Goal: Task Accomplishment & Management: Manage account settings

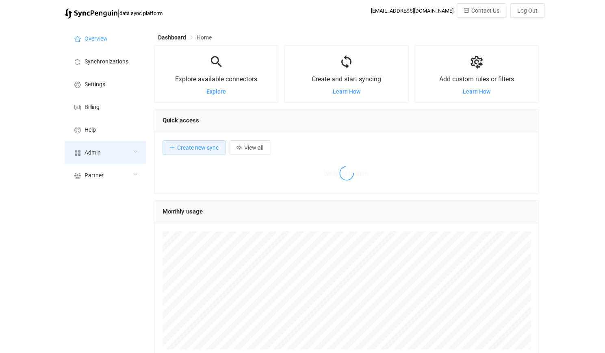
scroll to position [157, 385]
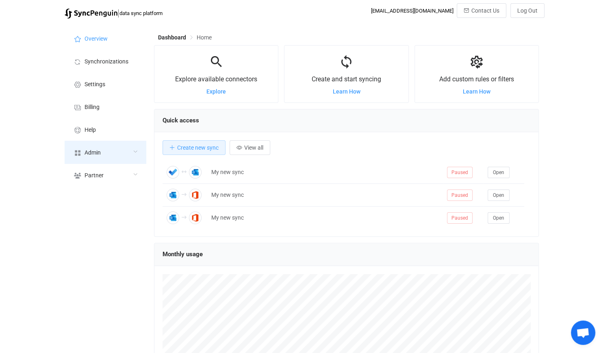
click at [82, 146] on div "Admin" at bounding box center [105, 152] width 81 height 23
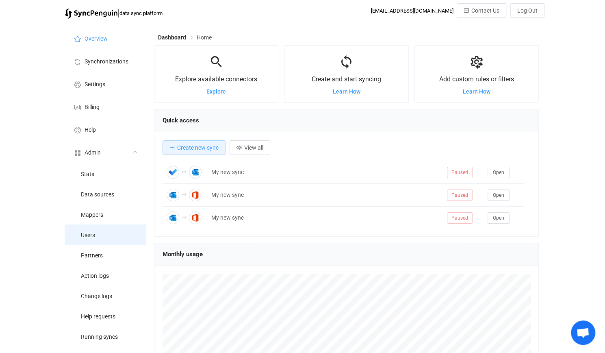
click at [115, 228] on li "Users" at bounding box center [105, 234] width 81 height 20
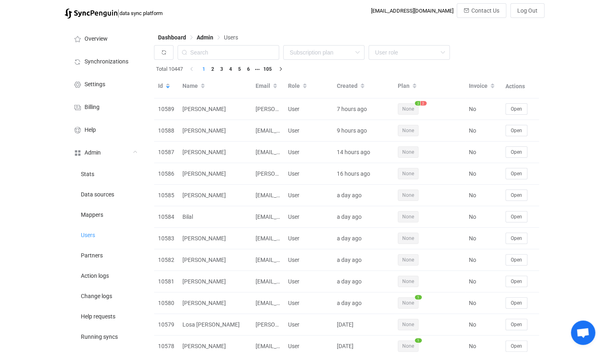
click at [244, 62] on div "None Single SingleYearly SinglePlus SinglePlusYearly Team TeamYearly TeamPlus T…" at bounding box center [346, 54] width 385 height 19
click at [242, 55] on input "text" at bounding box center [229, 52] width 102 height 15
paste input "[EMAIL_ADDRESS][DOMAIN_NAME]"
type input "[EMAIL_ADDRESS][DOMAIN_NAME]"
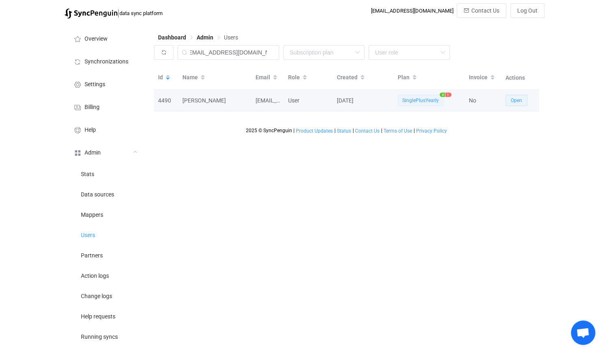
click at [519, 98] on span "Open" at bounding box center [516, 101] width 11 height 6
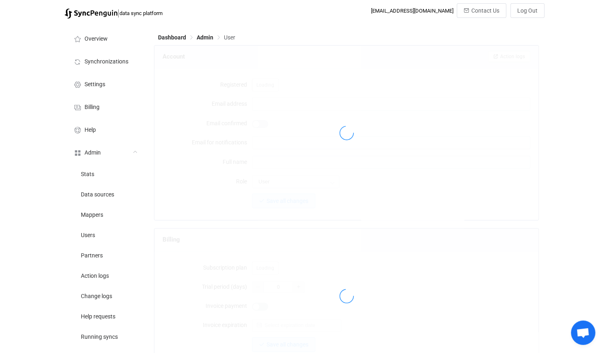
type input "[EMAIL_ADDRESS][DOMAIN_NAME]"
type input "[PERSON_NAME]"
type input "14"
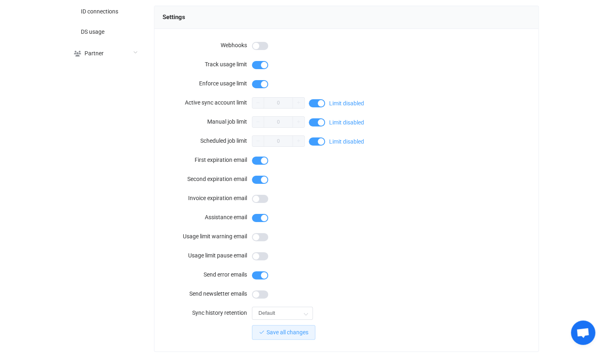
scroll to position [803, 0]
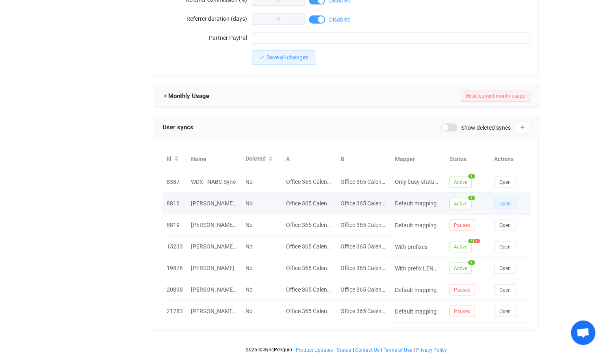
click at [502, 201] on span "Open" at bounding box center [505, 203] width 11 height 6
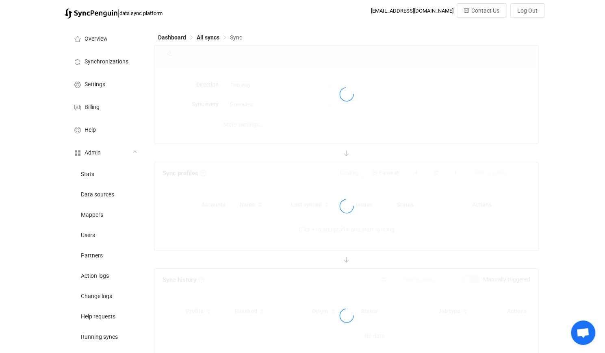
type input "10 minutes"
